Goal: Task Accomplishment & Management: Use online tool/utility

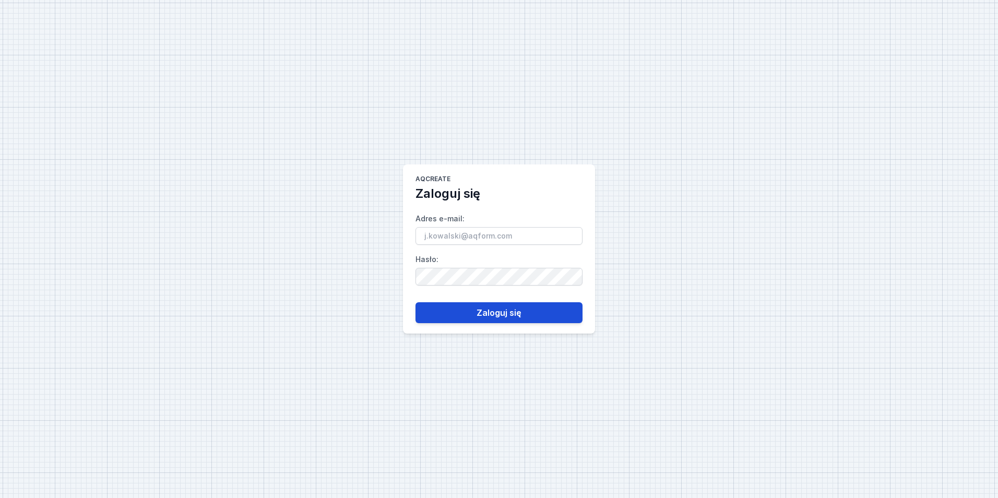
type input "[PERSON_NAME][EMAIL_ADDRESS][DOMAIN_NAME]"
click at [463, 316] on button "Zaloguj się" at bounding box center [498, 312] width 167 height 21
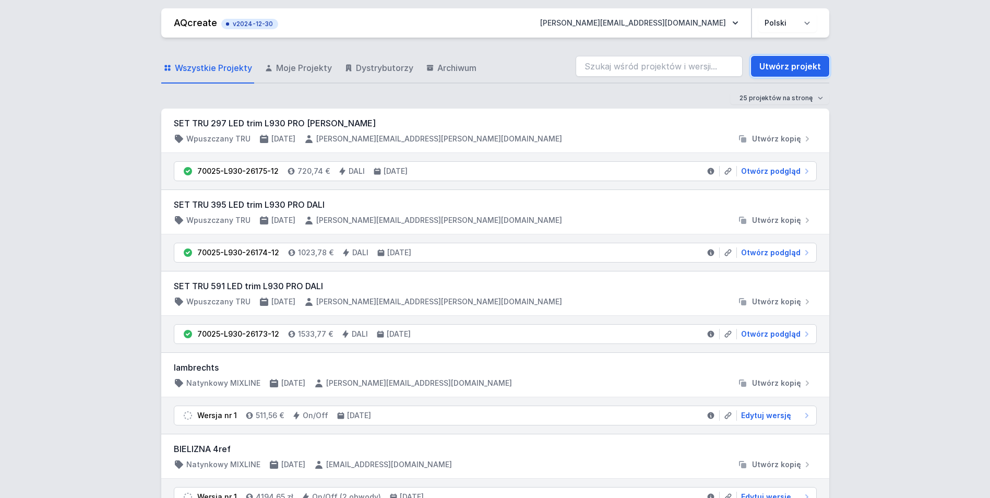
drag, startPoint x: 786, startPoint y: 68, endPoint x: 414, endPoint y: 135, distance: 377.6
click at [786, 68] on link "Utwórz projekt" at bounding box center [790, 66] width 78 height 21
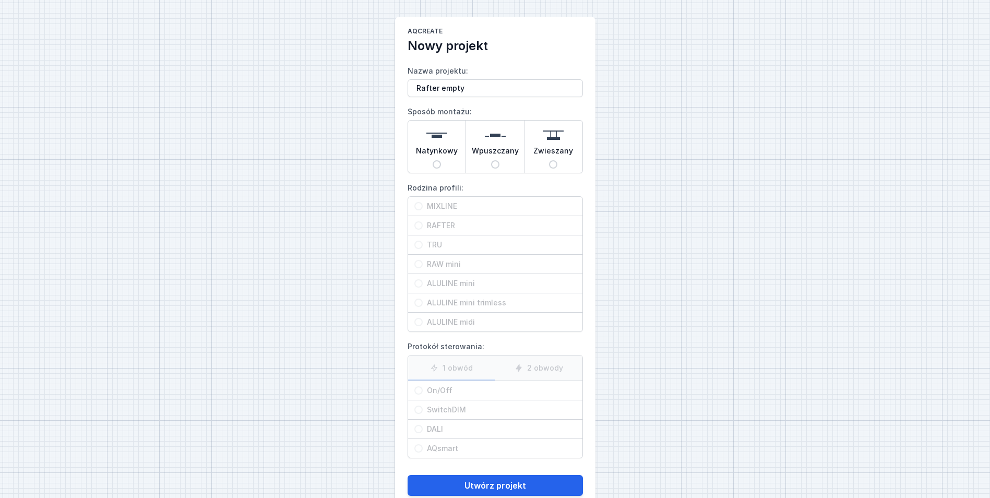
type input "Rafter empty"
click at [438, 163] on input "Natynkowy" at bounding box center [437, 164] width 8 height 8
radio input "true"
click at [426, 224] on span "RAFTER" at bounding box center [499, 225] width 153 height 10
click at [423, 224] on input "RAFTER" at bounding box center [418, 225] width 8 height 8
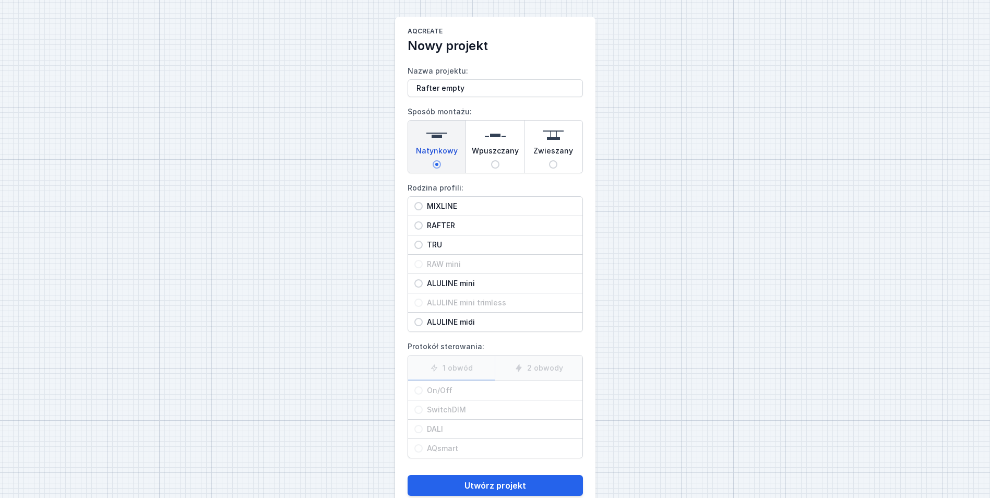
radio input "true"
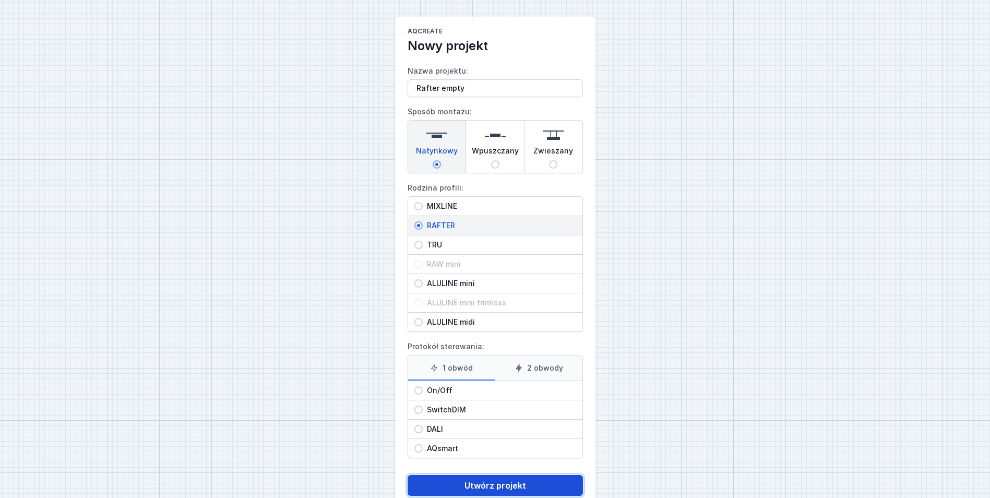
click at [479, 488] on button "Utwórz projekt" at bounding box center [495, 485] width 175 height 21
click at [438, 392] on span "On/Off" at bounding box center [499, 390] width 153 height 10
click at [423, 392] on input "On/Off" at bounding box center [418, 390] width 8 height 8
radio input "true"
click at [472, 482] on button "Utwórz projekt" at bounding box center [495, 485] width 175 height 21
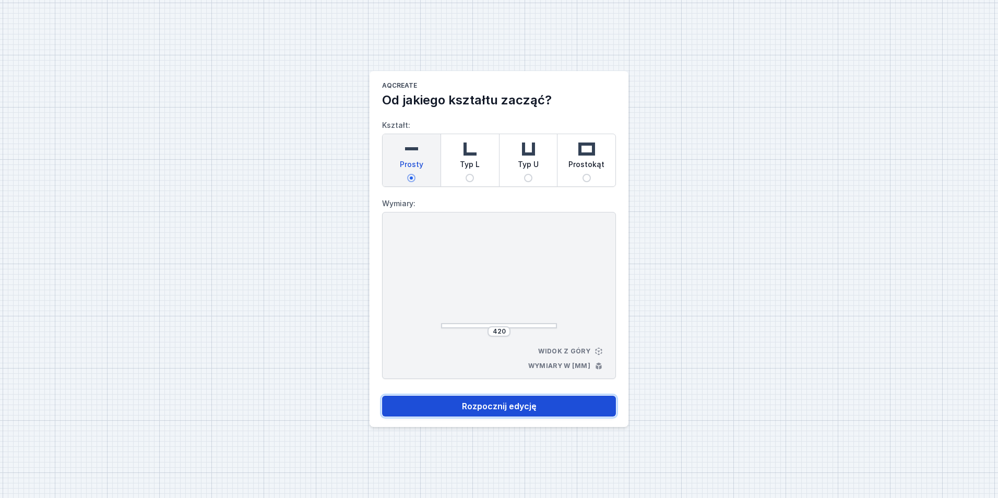
click at [494, 405] on button "Rozpocznij edycję" at bounding box center [499, 406] width 234 height 21
select select "M"
select select "3000"
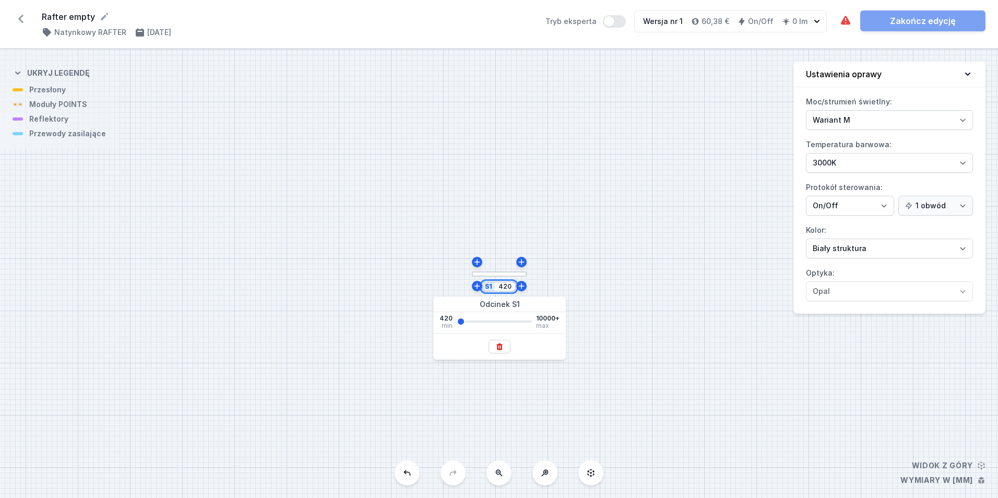
click at [508, 287] on input "420" at bounding box center [504, 286] width 17 height 8
type input "1000"
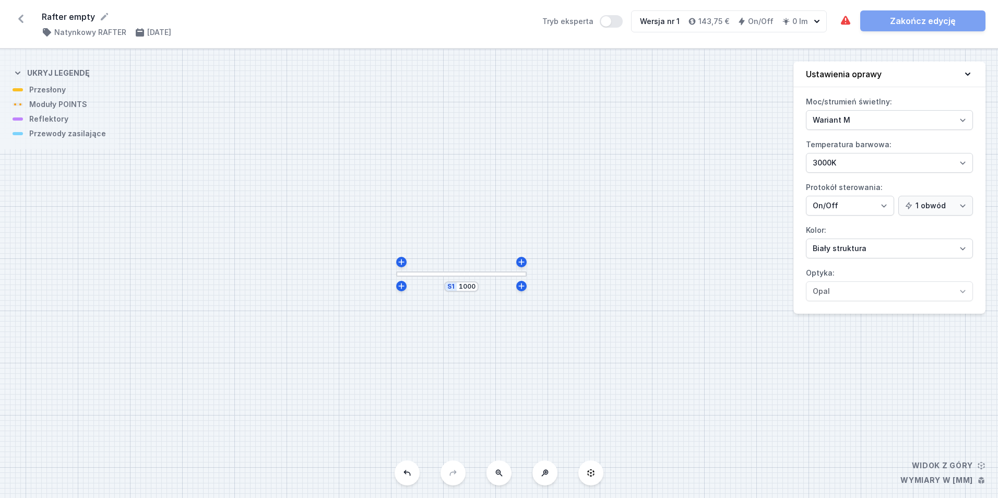
click at [682, 291] on div "S1 1000" at bounding box center [499, 273] width 998 height 449
